Goal: Task Accomplishment & Management: Manage account settings

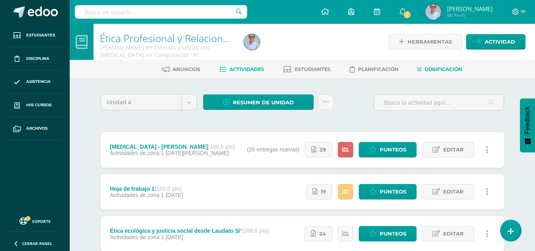
click at [458, 71] on span "Dosificación" at bounding box center [444, 69] width 38 height 6
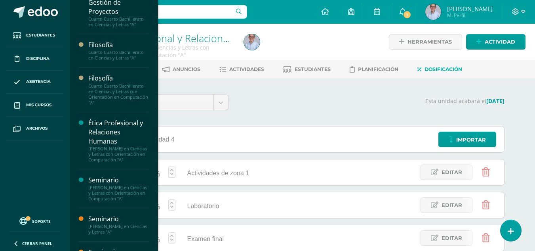
scroll to position [18, 0]
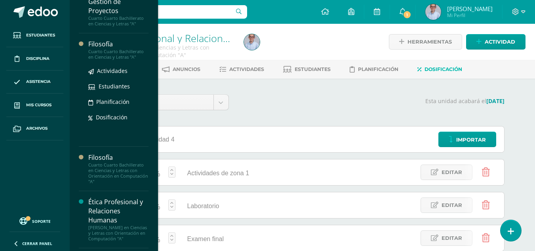
click at [100, 45] on div "Filosofía" at bounding box center [118, 44] width 60 height 9
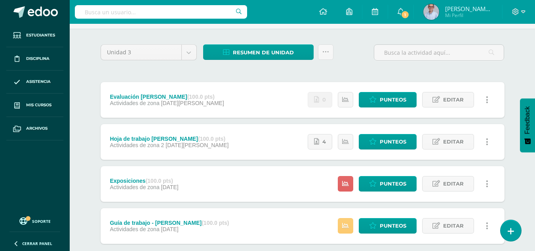
scroll to position [53, 0]
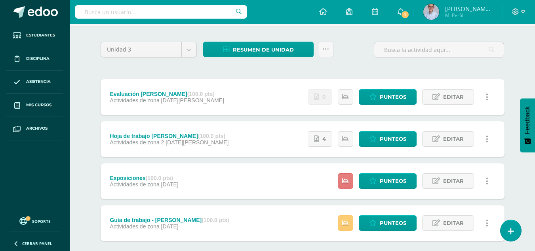
click at [346, 183] on icon at bounding box center [345, 180] width 7 height 7
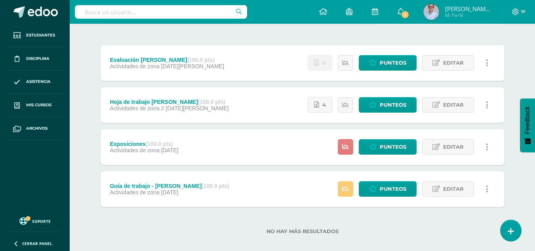
scroll to position [88, 0]
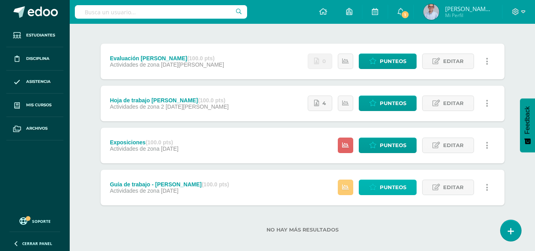
click at [386, 189] on span "Punteos" at bounding box center [393, 187] width 27 height 15
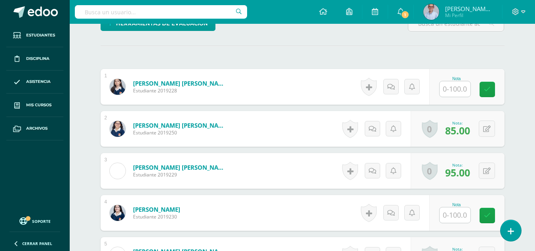
scroll to position [238, 0]
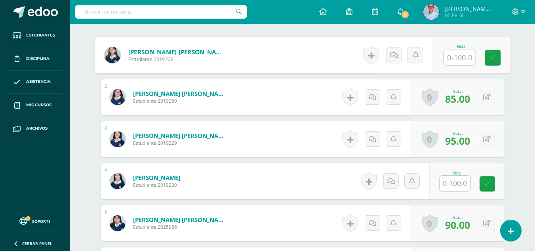
click at [452, 58] on input "text" at bounding box center [460, 58] width 32 height 16
type input "80"
click at [486, 59] on link at bounding box center [493, 58] width 16 height 16
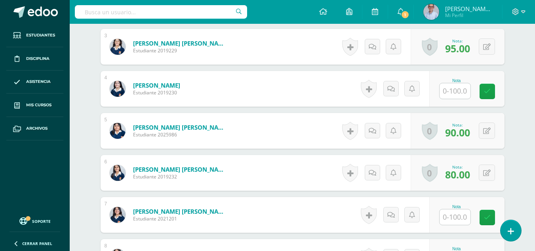
scroll to position [322, 0]
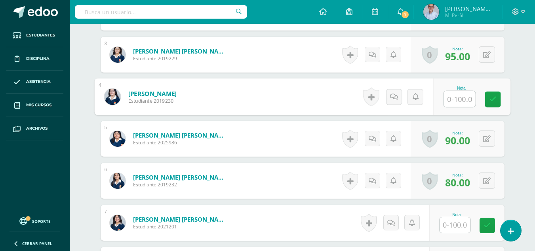
click at [459, 98] on input "text" at bounding box center [460, 99] width 32 height 16
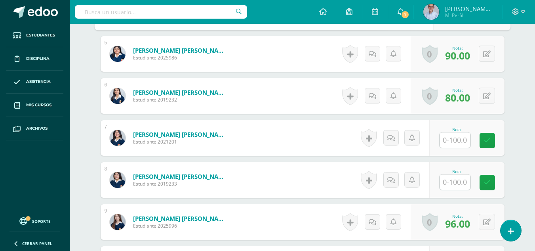
scroll to position [415, 0]
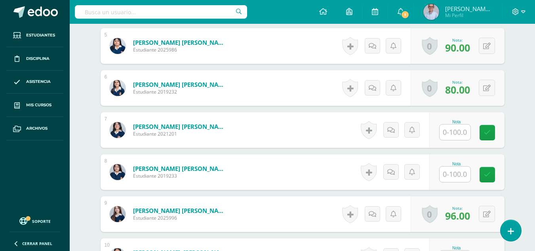
type input "85"
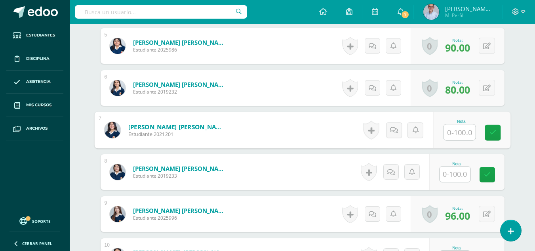
click at [462, 130] on input "text" at bounding box center [460, 132] width 32 height 16
type input "98"
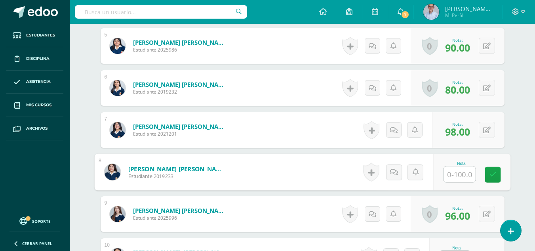
click at [456, 175] on input "text" at bounding box center [460, 174] width 32 height 16
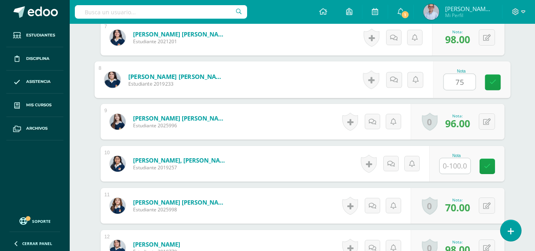
scroll to position [552, 0]
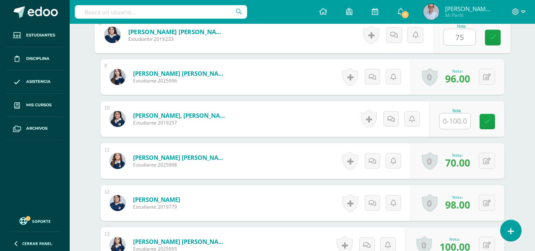
type input "75"
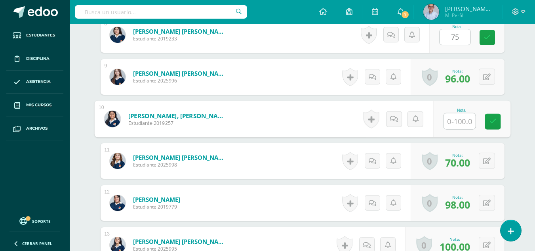
click at [457, 120] on input "text" at bounding box center [460, 121] width 32 height 16
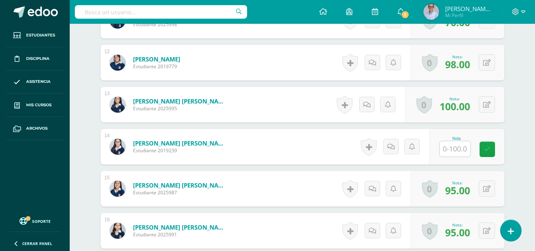
scroll to position [721, 0]
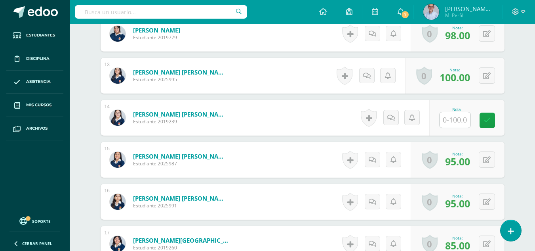
type input "98"
click at [453, 119] on input "text" at bounding box center [455, 119] width 31 height 15
type input "100"
click at [489, 126] on link at bounding box center [493, 121] width 16 height 16
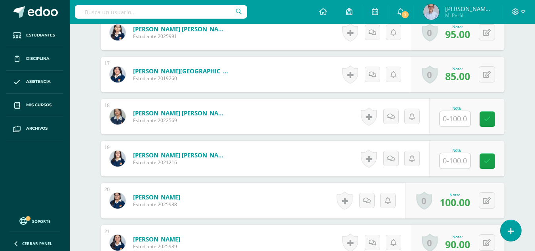
scroll to position [899, 0]
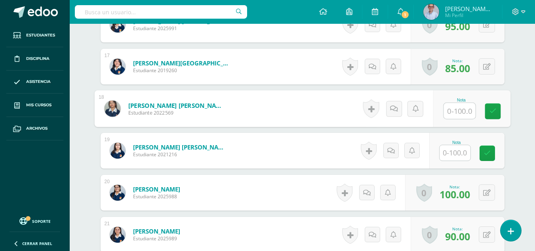
click at [455, 113] on input "text" at bounding box center [460, 111] width 32 height 16
type input "100"
click at [493, 113] on icon at bounding box center [492, 111] width 7 height 7
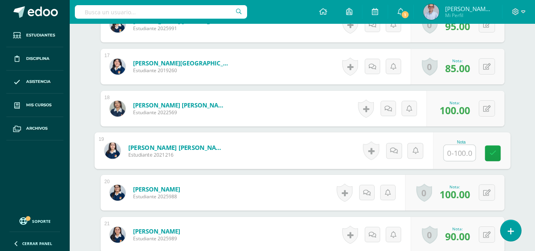
click at [451, 151] on input "text" at bounding box center [460, 153] width 32 height 16
click at [461, 153] on input "text" at bounding box center [460, 153] width 32 height 16
type input "88"
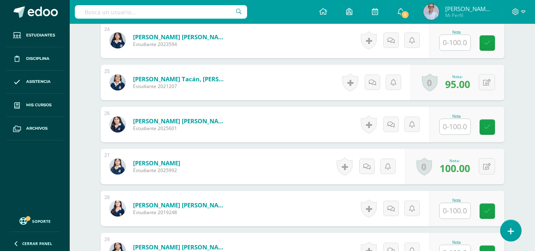
scroll to position [1242, 0]
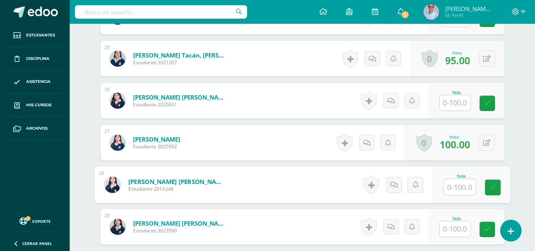
click at [466, 189] on input "text" at bounding box center [460, 187] width 32 height 16
type input "90"
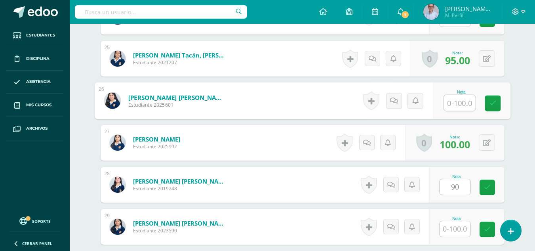
click at [454, 101] on input "text" at bounding box center [460, 103] width 32 height 16
type input "100"
click at [491, 100] on icon at bounding box center [492, 103] width 7 height 7
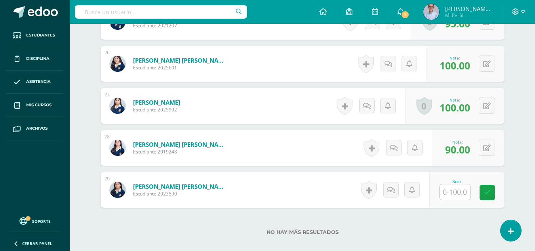
scroll to position [1282, 0]
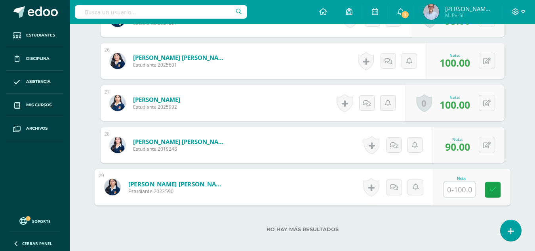
click at [452, 191] on input "text" at bounding box center [460, 189] width 32 height 16
type input "88"
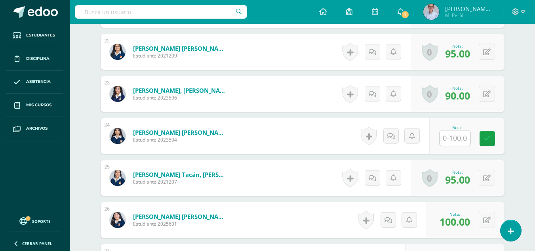
scroll to position [1121, 0]
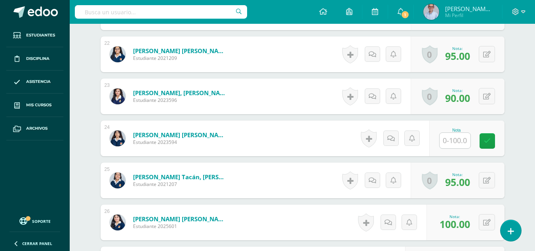
click at [456, 139] on input "text" at bounding box center [455, 140] width 31 height 15
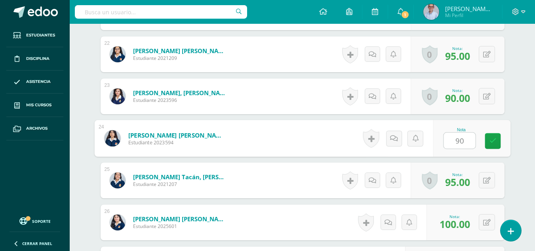
type input "90"
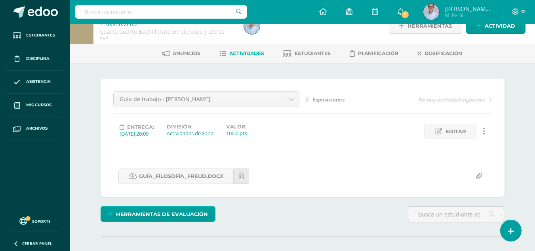
scroll to position [0, 0]
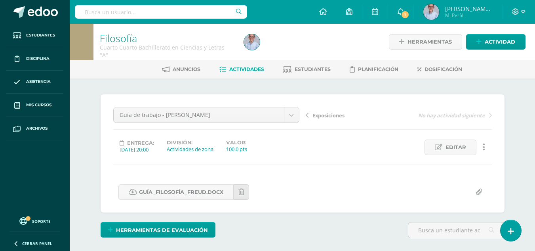
click at [325, 117] on span "Exposiciones" at bounding box center [329, 115] width 32 height 7
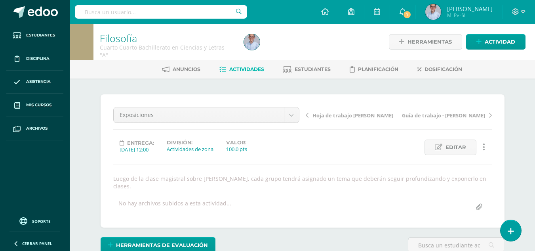
click at [356, 114] on span "Hoja de trabajo [PERSON_NAME]" at bounding box center [353, 115] width 81 height 7
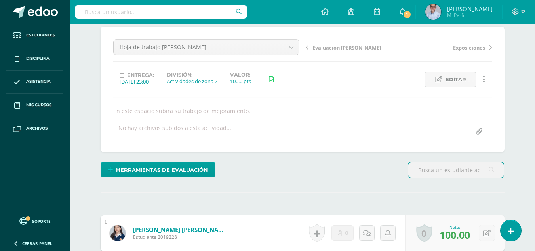
scroll to position [58, 0]
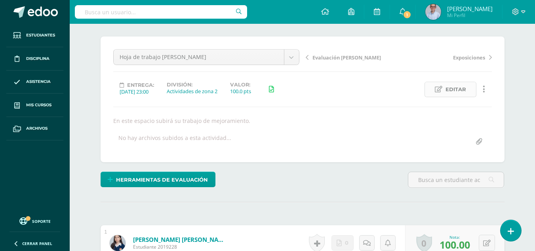
click at [447, 90] on span "Editar" at bounding box center [456, 89] width 21 height 15
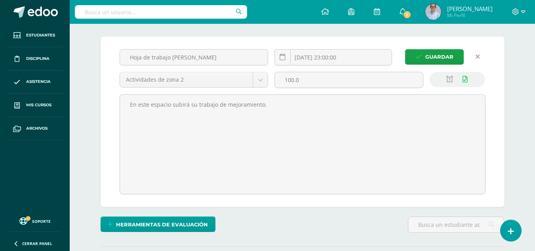
scroll to position [58, 0]
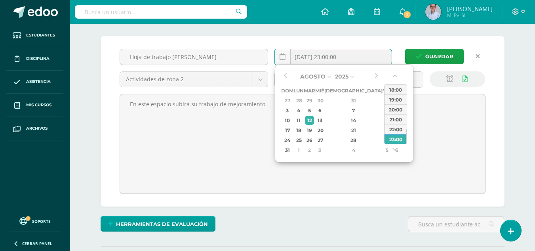
click at [365, 58] on input "2025-08-12 23:00:00" at bounding box center [333, 56] width 117 height 15
click at [314, 120] on div "12" at bounding box center [309, 120] width 9 height 9
type input "2025-08-12 23:00"
click at [435, 53] on span "Guardar" at bounding box center [440, 56] width 28 height 15
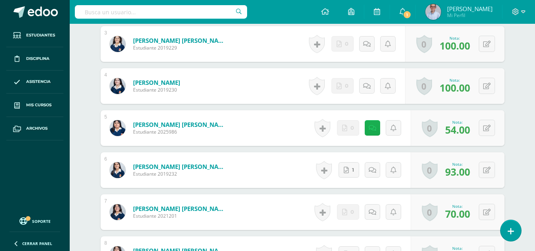
scroll to position [341, 0]
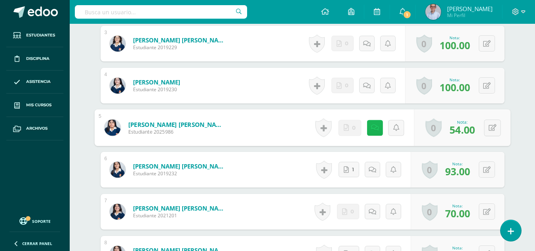
click at [372, 130] on icon at bounding box center [375, 127] width 8 height 7
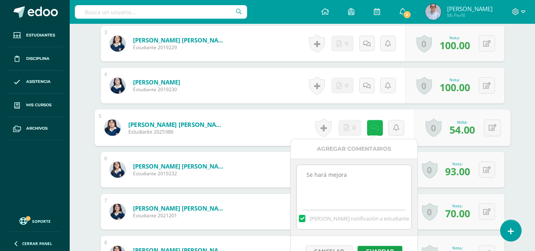
scroll to position [342, 0]
click at [372, 130] on icon at bounding box center [375, 127] width 8 height 7
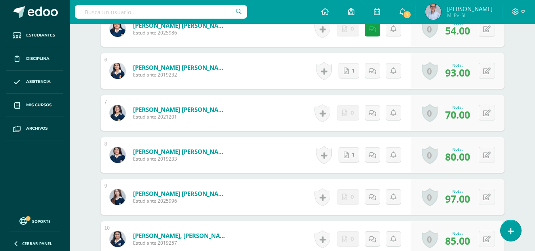
scroll to position [442, 0]
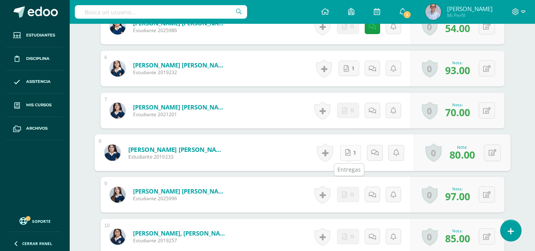
click at [349, 154] on link "1" at bounding box center [350, 153] width 21 height 16
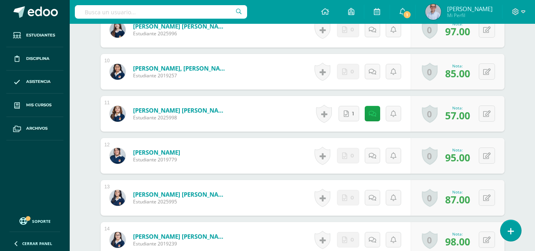
scroll to position [609, 0]
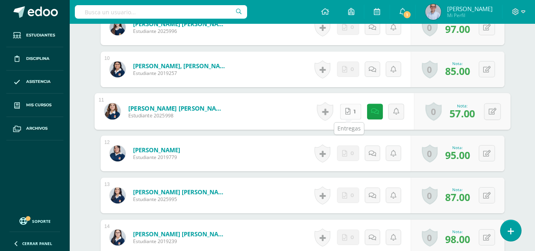
click at [349, 111] on link "1" at bounding box center [350, 111] width 21 height 16
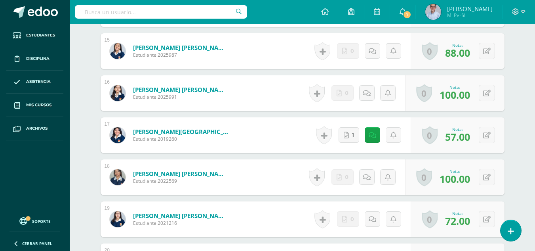
scroll to position [840, 0]
